Goal: Navigation & Orientation: Find specific page/section

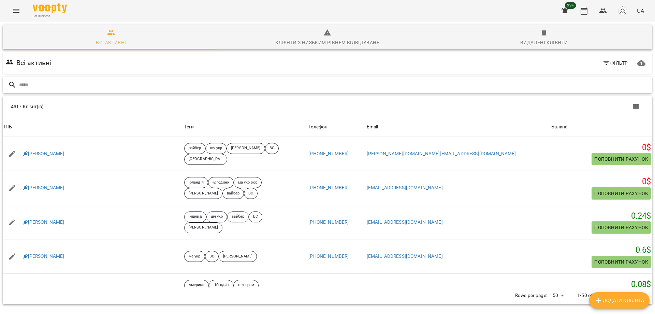
click at [207, 82] on input "text" at bounding box center [334, 84] width 630 height 11
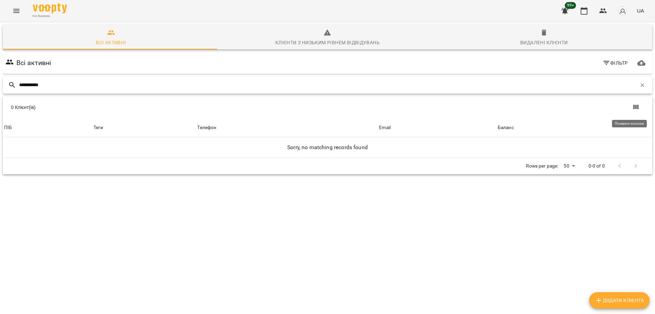
type input "**********"
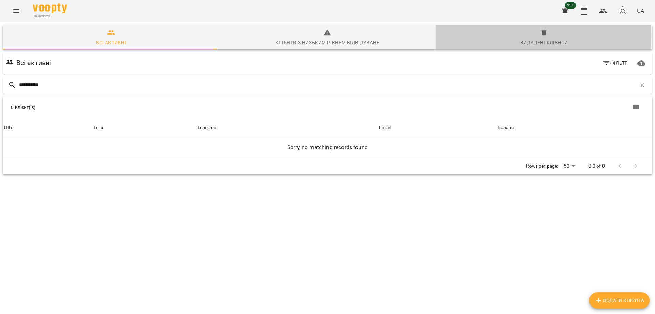
click at [526, 35] on span "Видалені клієнти" at bounding box center [543, 38] width 208 height 18
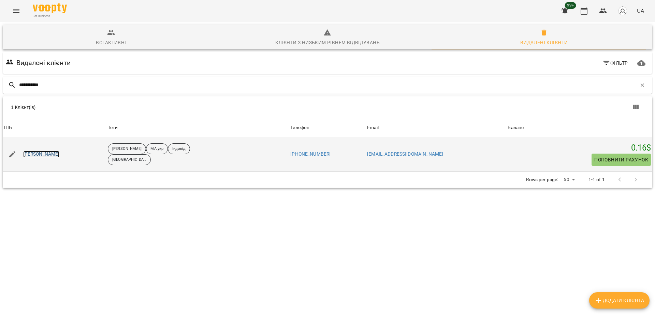
click at [39, 157] on link "Дарина Модь" at bounding box center [41, 154] width 36 height 7
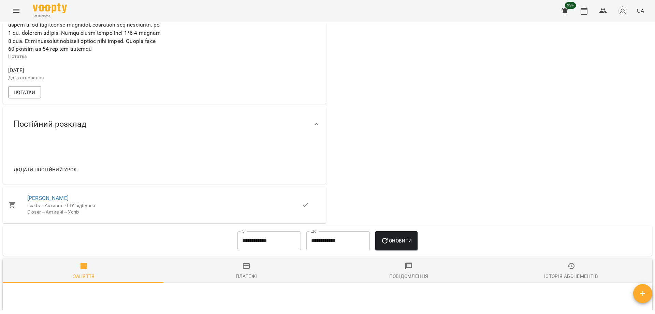
scroll to position [296, 0]
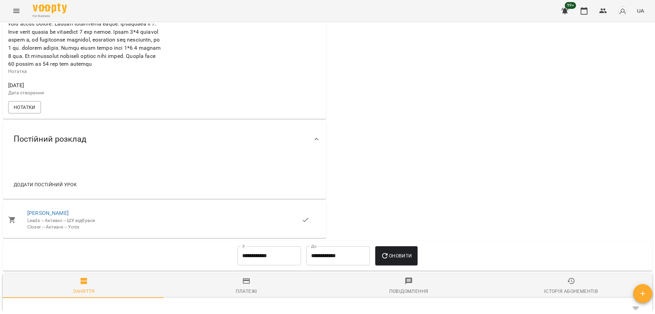
click at [18, 13] on icon "Menu" at bounding box center [16, 11] width 8 height 8
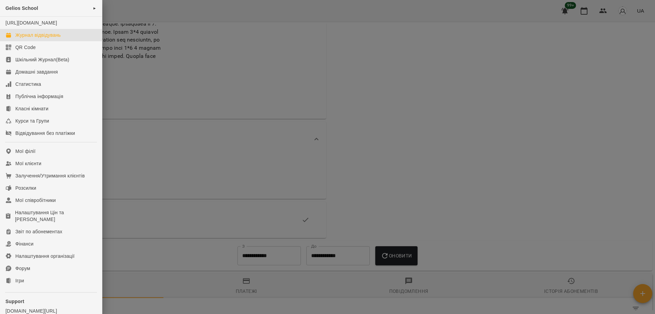
click at [40, 39] on div "Журнал відвідувань" at bounding box center [37, 35] width 45 height 7
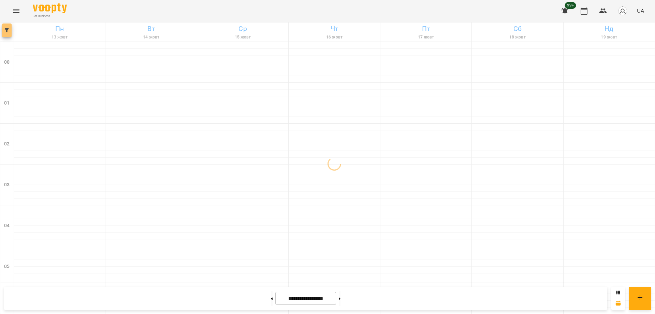
click at [6, 30] on icon "button" at bounding box center [7, 30] width 4 height 4
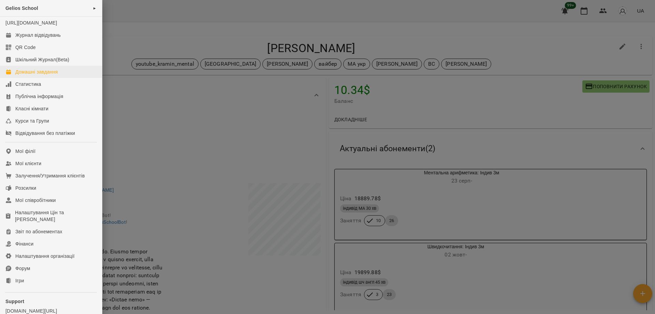
scroll to position [624, 0]
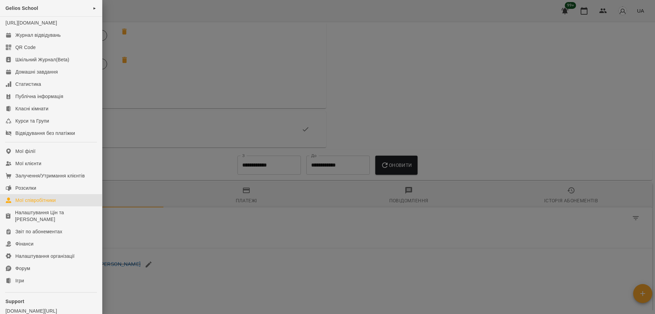
click at [42, 204] on div "Мої співробітники" at bounding box center [35, 200] width 41 height 7
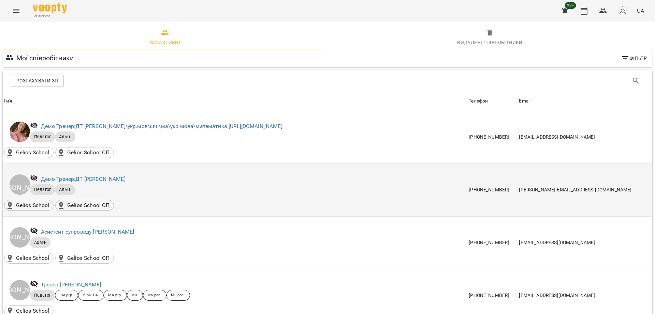
scroll to position [1021, 0]
